Goal: Information Seeking & Learning: Learn about a topic

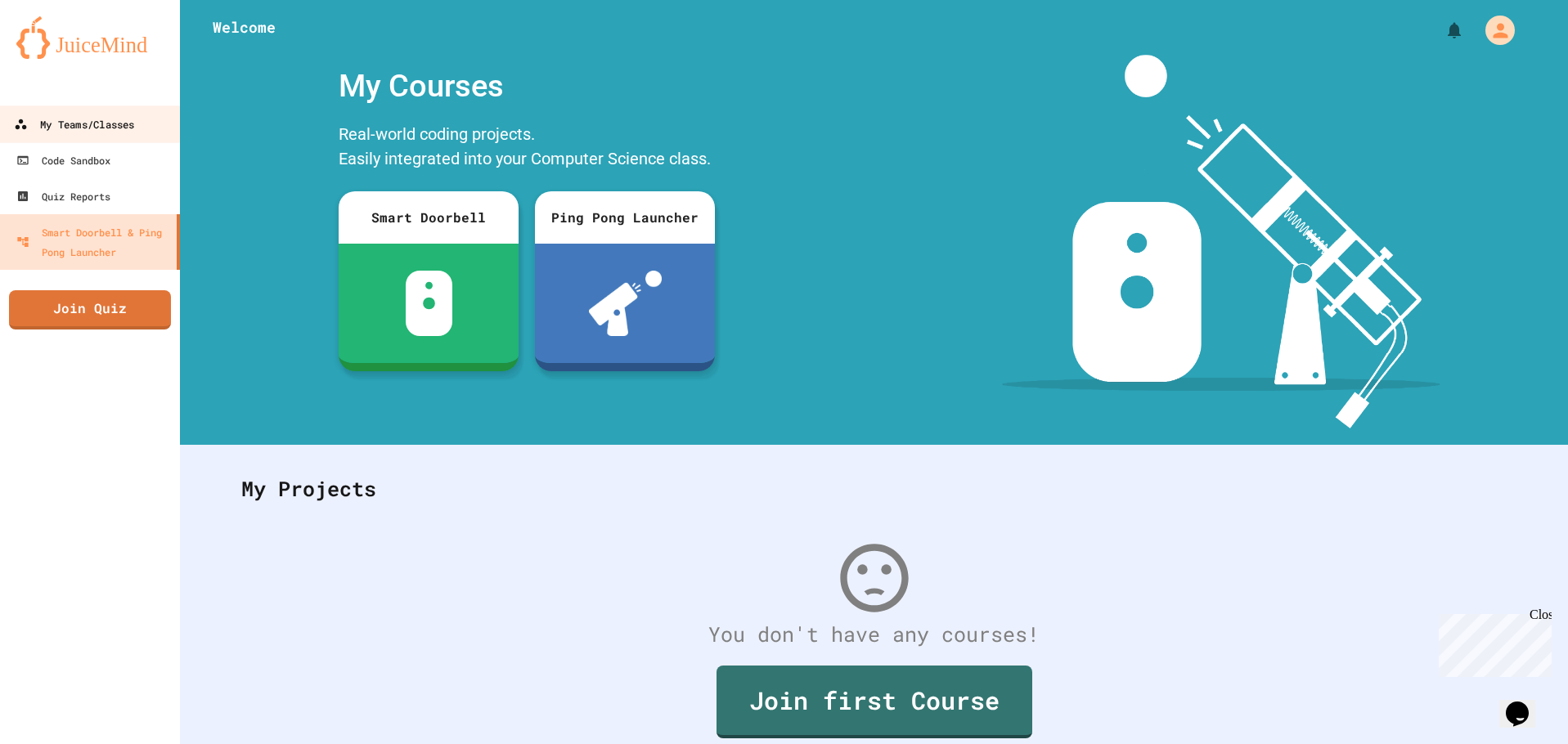
click at [128, 128] on div "My Teams/Classes" at bounding box center [74, 124] width 120 height 20
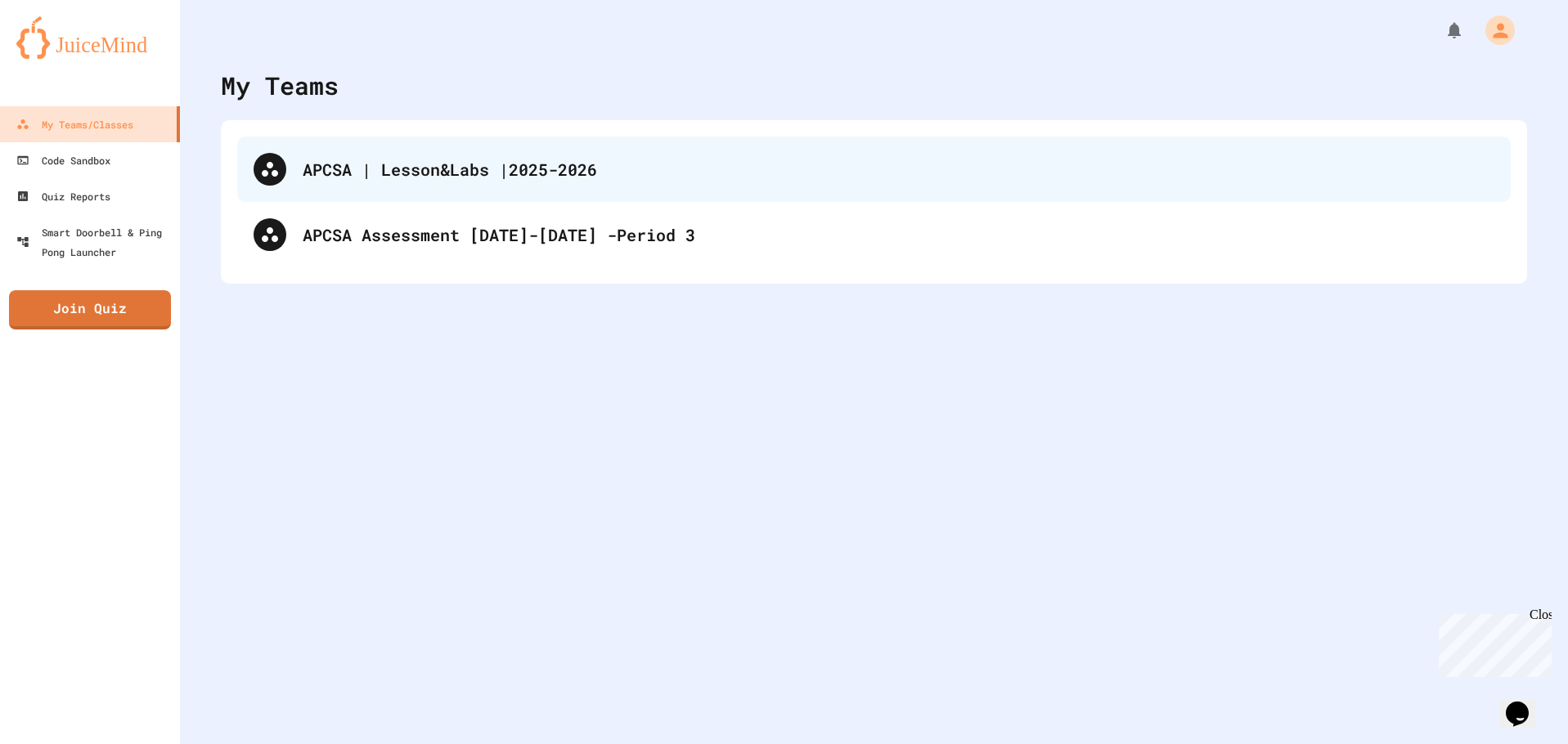
click at [463, 175] on div "APCSA | Lesson&Labs |2025-2026" at bounding box center [898, 169] width 1192 height 24
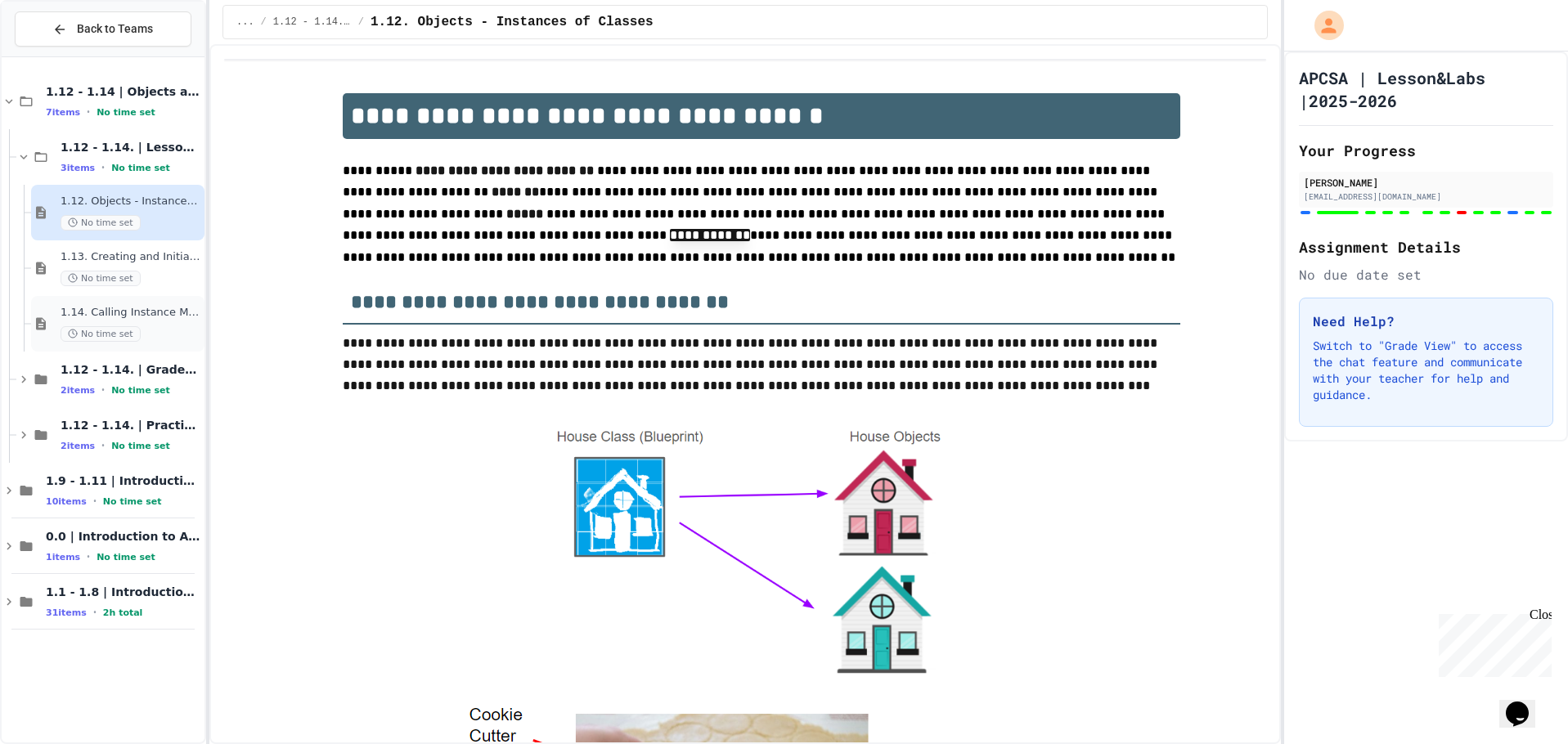
click at [181, 312] on span "1.14. Calling Instance Methods" at bounding box center [130, 313] width 141 height 14
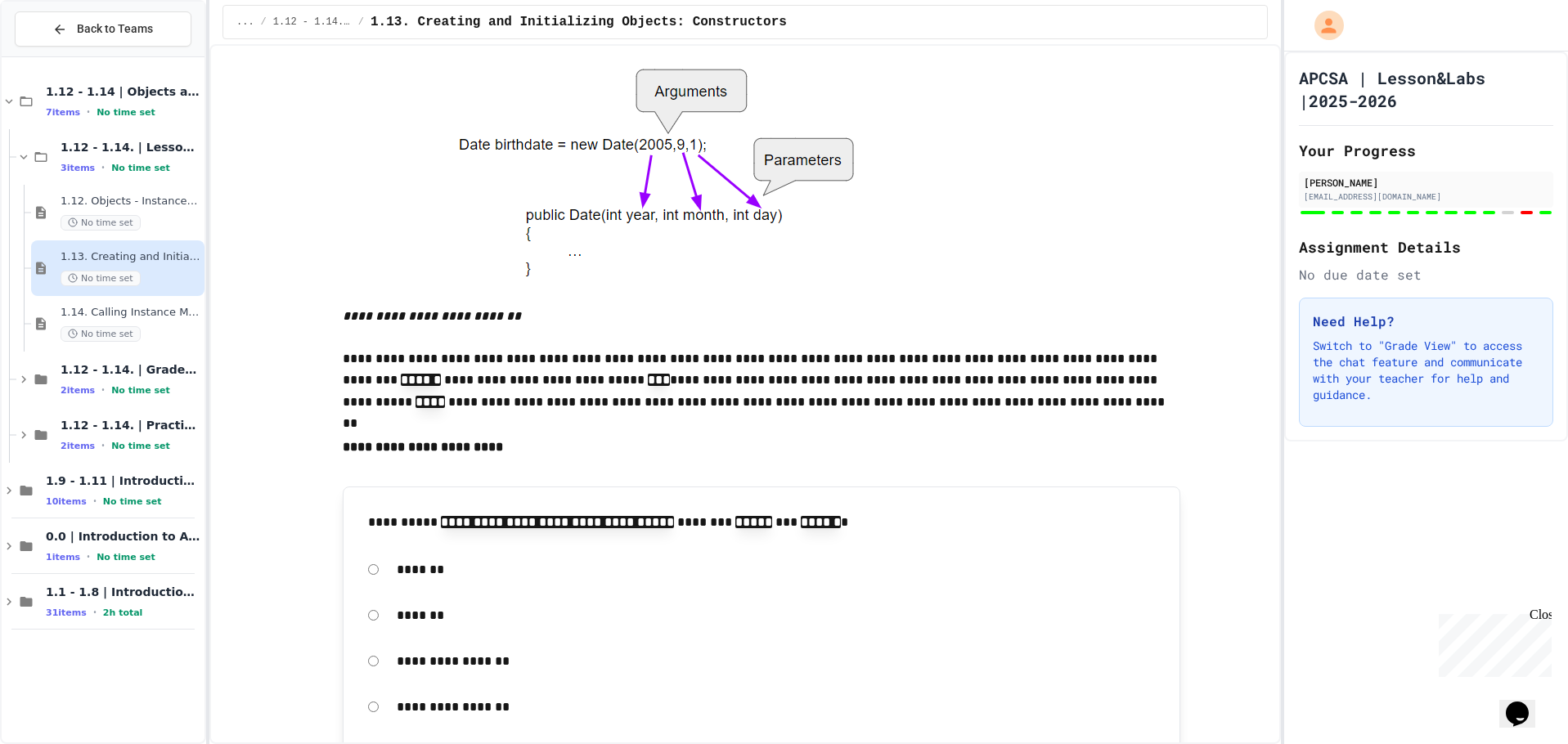
scroll to position [7175, 0]
